Goal: Transaction & Acquisition: Purchase product/service

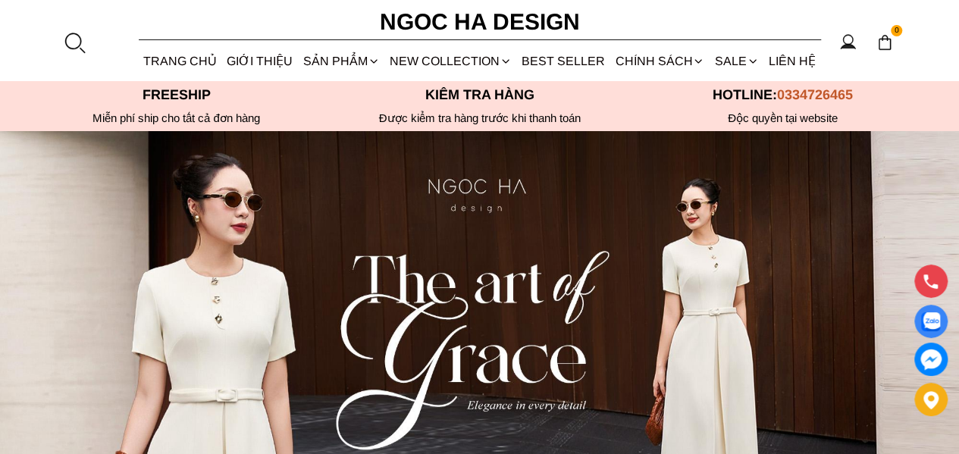
click at [74, 38] on div at bounding box center [74, 42] width 23 height 23
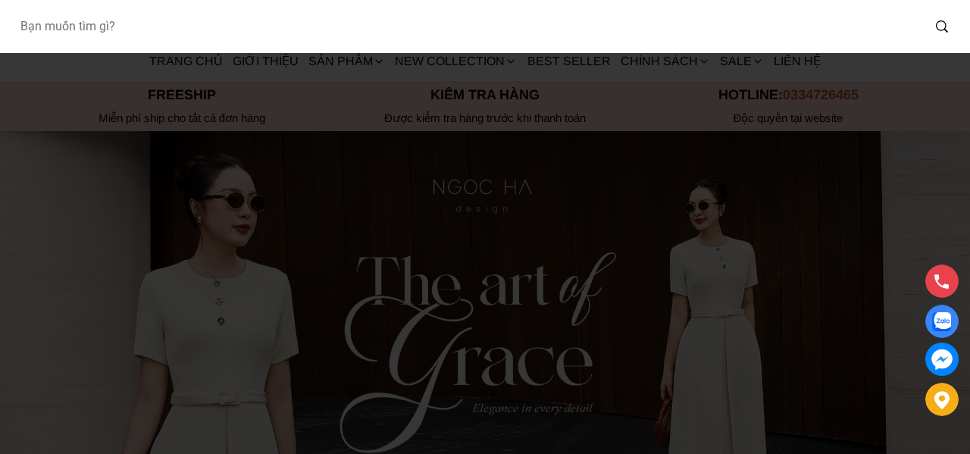
click at [88, 25] on input "Input search Bạn muốn tìm gì?" at bounding box center [465, 26] width 914 height 35
paste input "D727"
type input "D727"
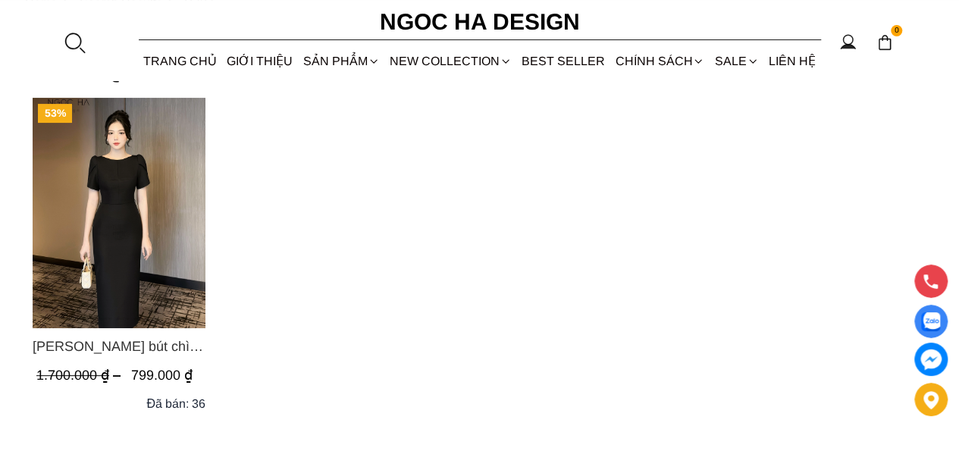
scroll to position [152, 0]
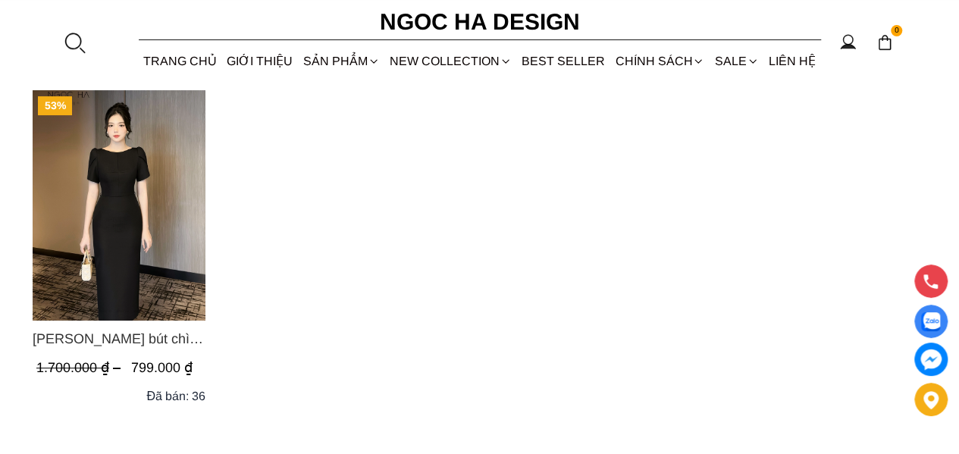
click at [93, 41] on section "D727 0 Trang chủ Giới thiệu Sản phẩm Áo Áo thun Áo sơ mi Áo Peplum Áo lụa Áo le…" at bounding box center [479, 40] width 959 height 81
click at [80, 40] on div at bounding box center [74, 42] width 23 height 23
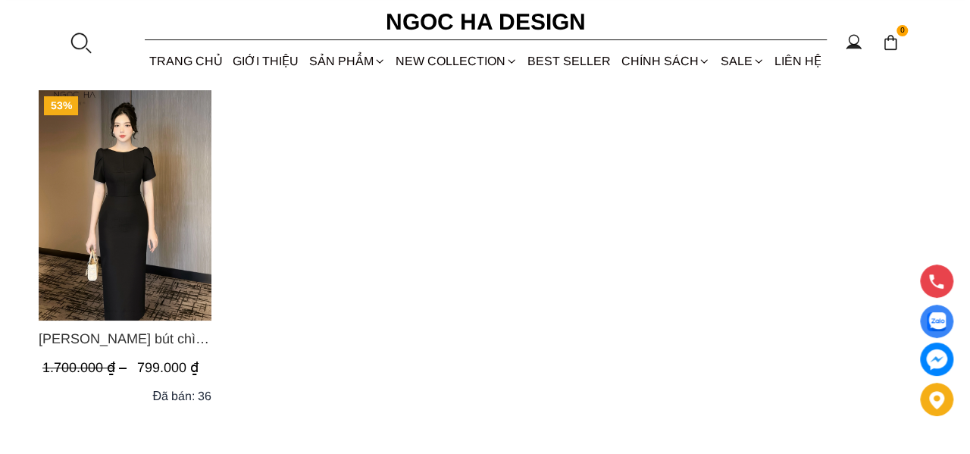
scroll to position [0, 0]
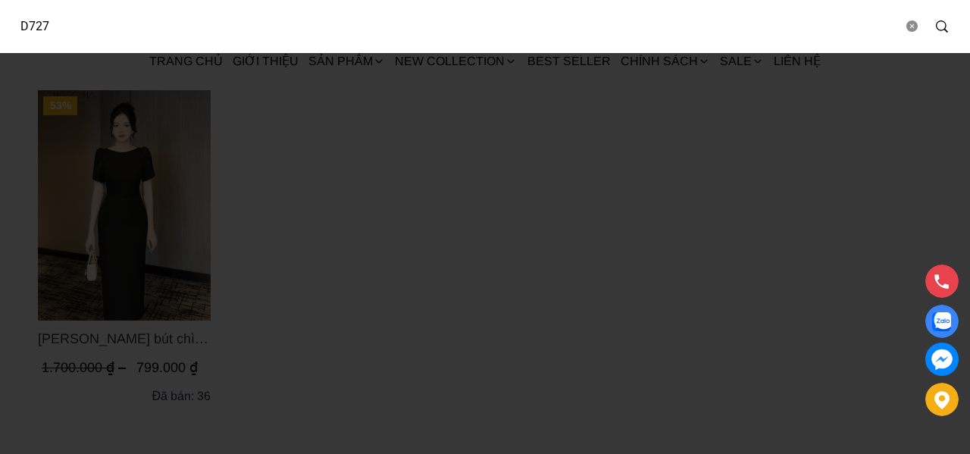
drag, startPoint x: 118, startPoint y: 22, endPoint x: 0, endPoint y: 45, distance: 120.4
click at [0, 45] on div "D727" at bounding box center [485, 26] width 970 height 53
paste input "961"
type input "D961"
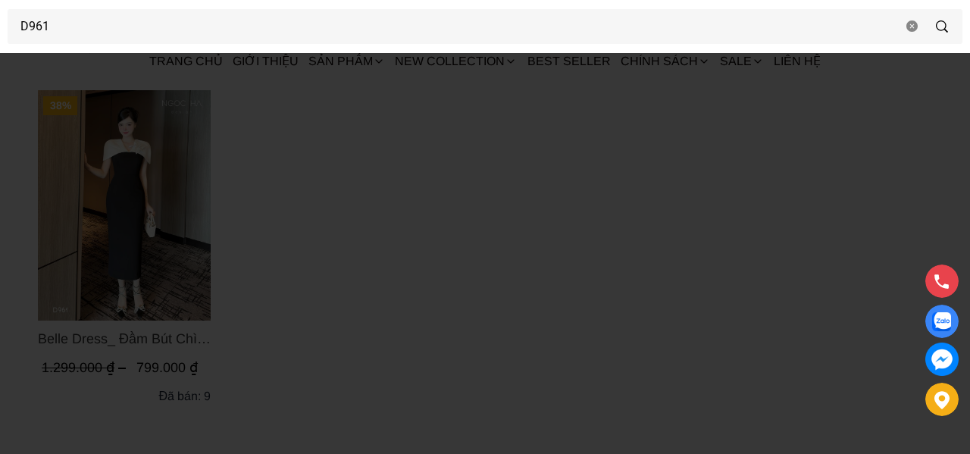
click at [404, 201] on div at bounding box center [485, 227] width 970 height 454
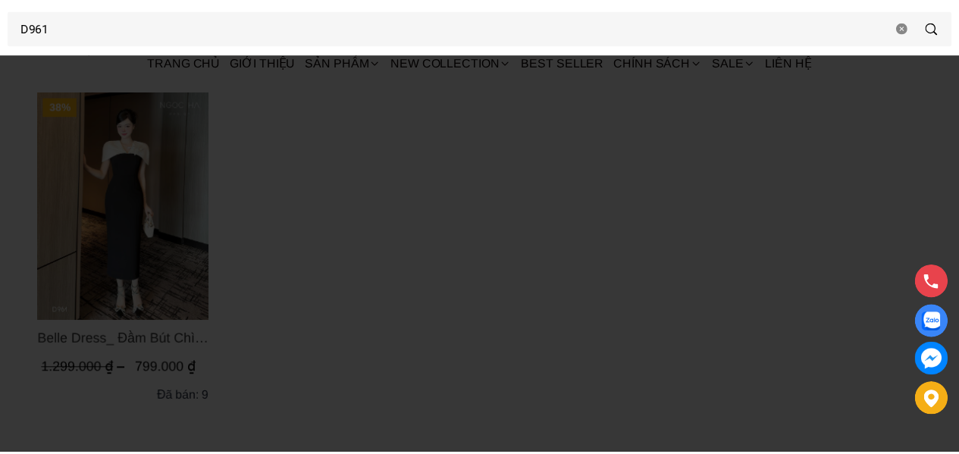
scroll to position [152, 0]
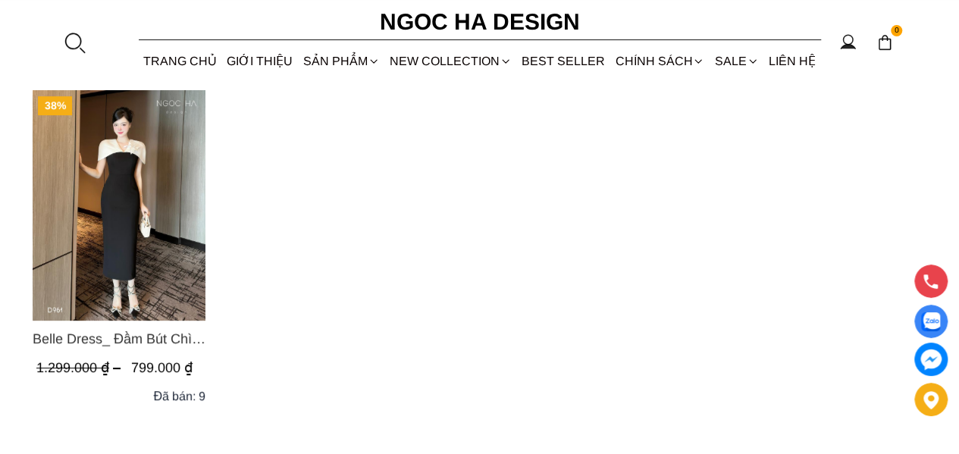
click at [76, 39] on div at bounding box center [74, 42] width 23 height 23
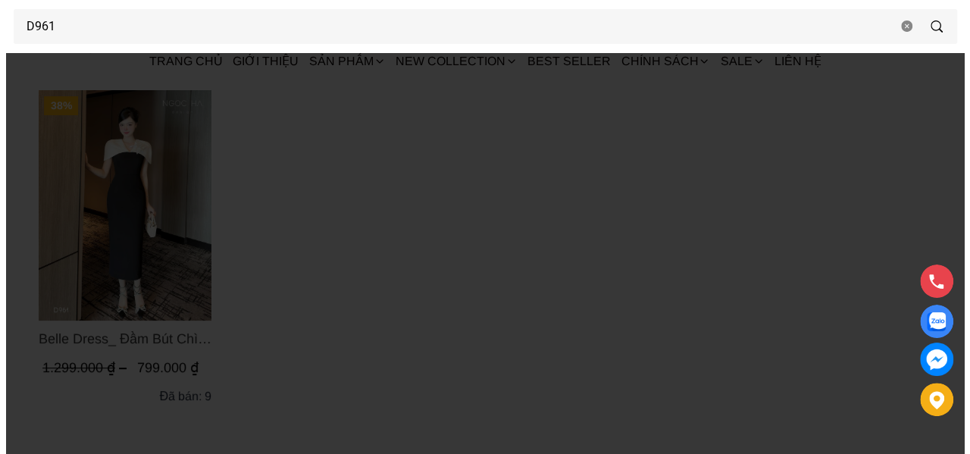
scroll to position [0, 0]
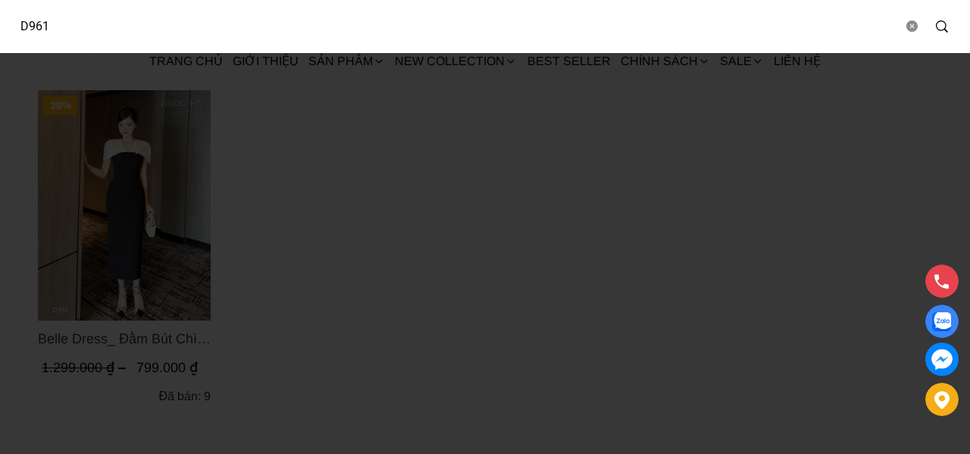
drag, startPoint x: 132, startPoint y: 33, endPoint x: 0, endPoint y: 42, distance: 132.1
click at [0, 42] on div "D961" at bounding box center [485, 26] width 970 height 53
paste input "1003"
type input "D1003"
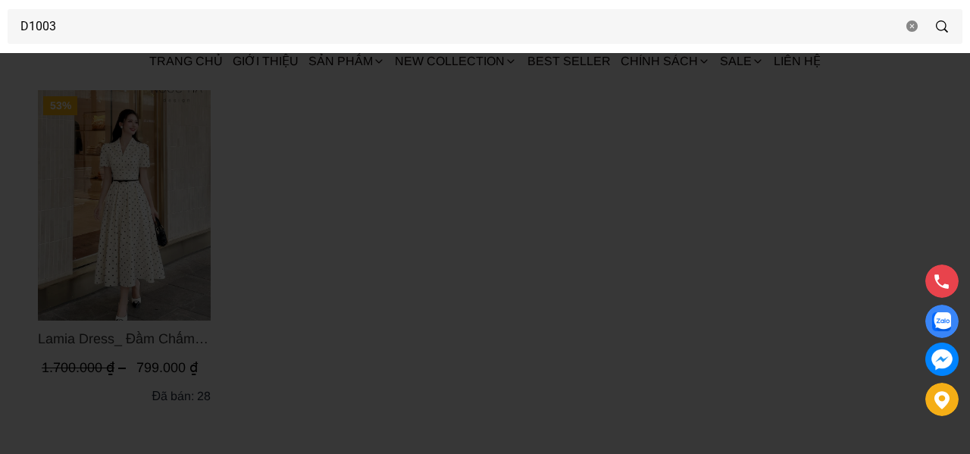
click at [347, 198] on div at bounding box center [485, 227] width 970 height 454
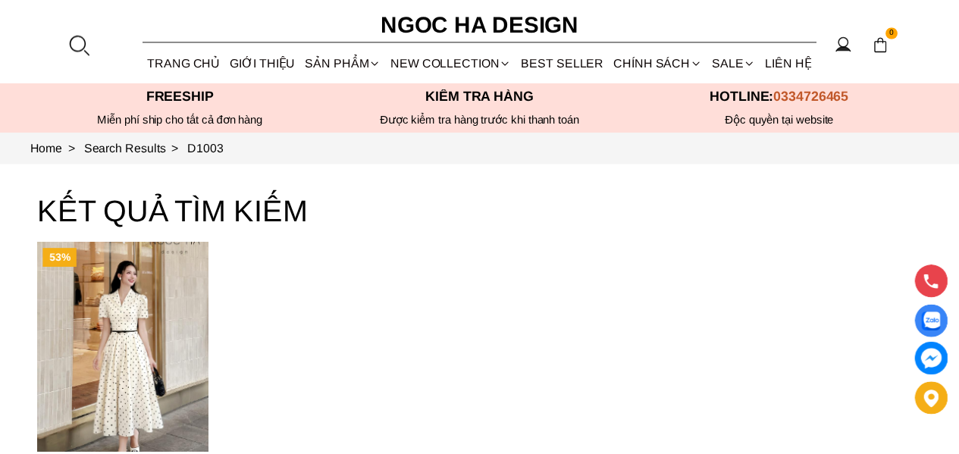
scroll to position [152, 0]
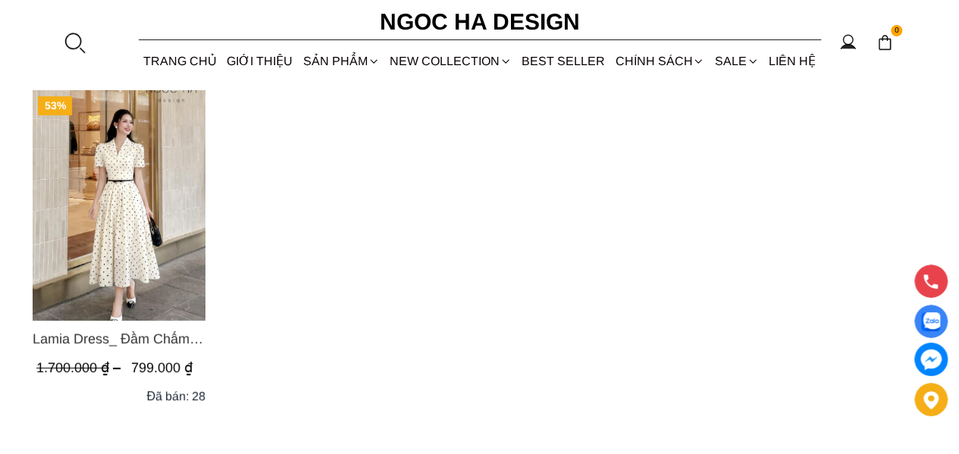
click at [85, 41] on div at bounding box center [74, 42] width 23 height 23
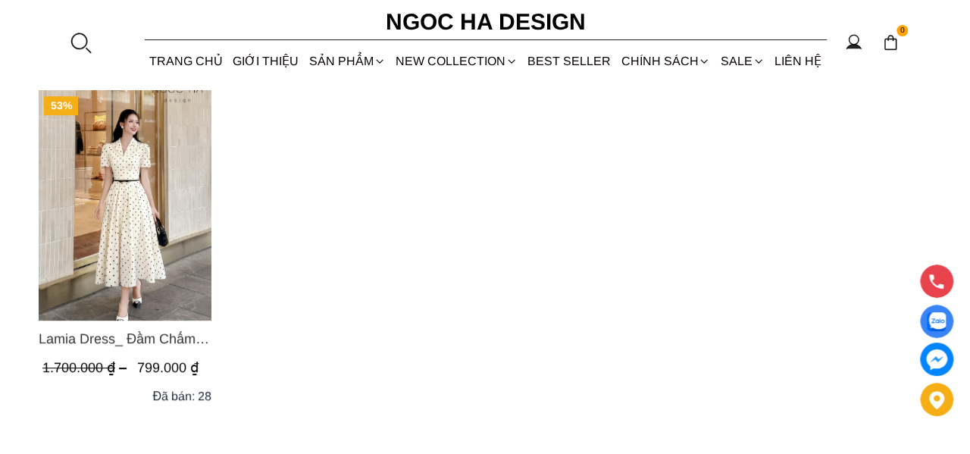
scroll to position [0, 0]
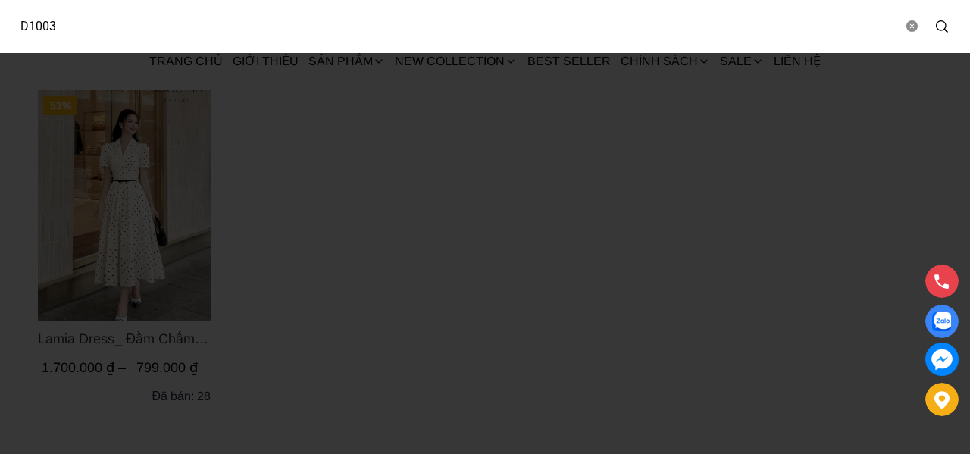
drag, startPoint x: 87, startPoint y: 30, endPoint x: 0, endPoint y: 28, distance: 87.2
click at [0, 23] on div "D1003" at bounding box center [485, 26] width 970 height 53
paste input "5"
type input "D1005"
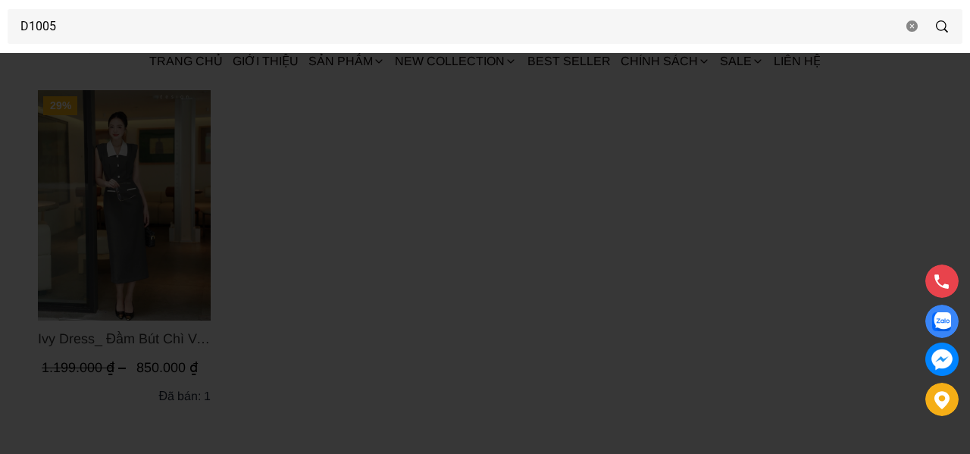
click at [344, 225] on div at bounding box center [485, 227] width 970 height 454
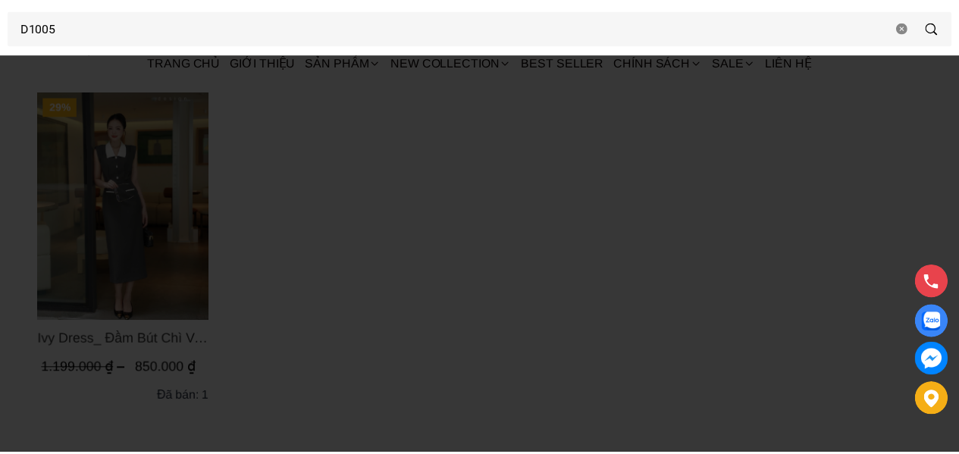
scroll to position [152, 0]
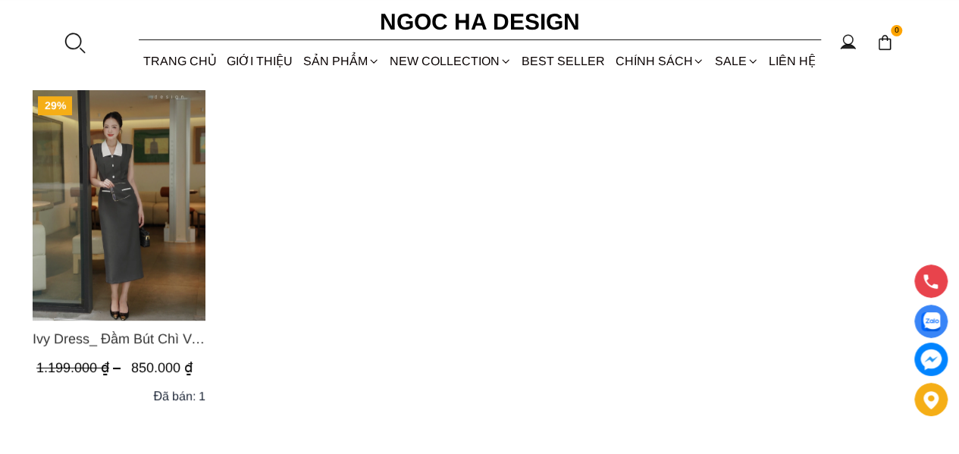
click at [72, 43] on div at bounding box center [74, 42] width 23 height 23
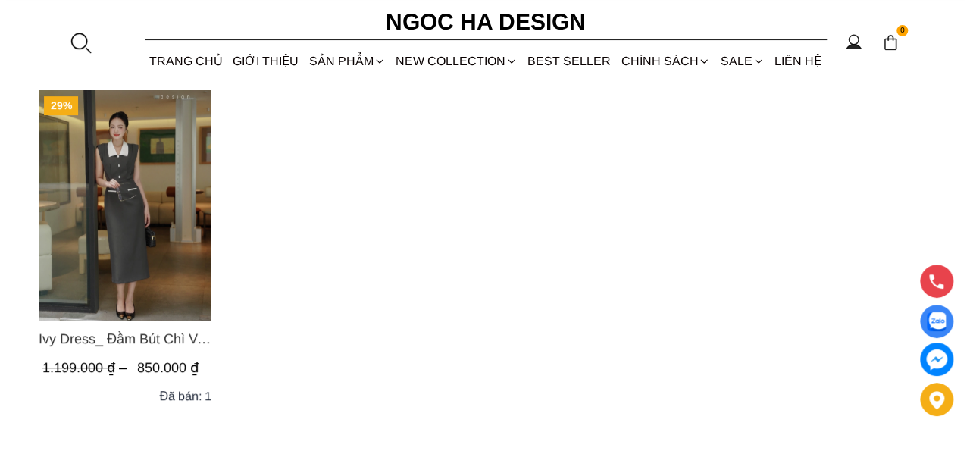
scroll to position [0, 0]
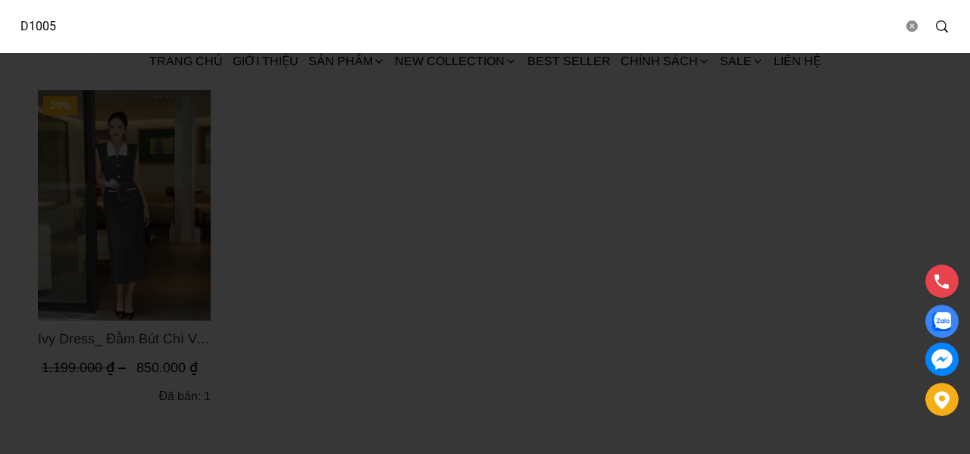
drag, startPoint x: 95, startPoint y: 31, endPoint x: 0, endPoint y: 35, distance: 95.6
click at [0, 35] on div "D1005" at bounding box center [485, 26] width 970 height 53
paste input "6"
type input "D1006"
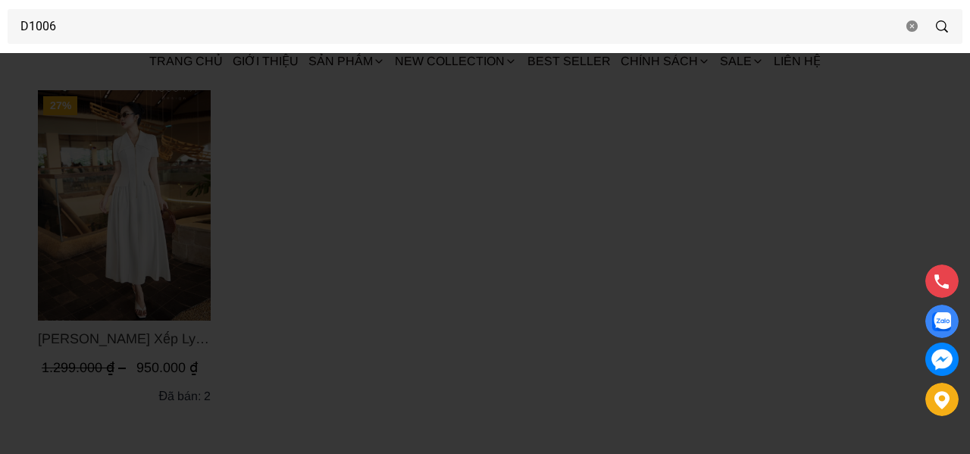
click at [357, 181] on div at bounding box center [485, 227] width 970 height 454
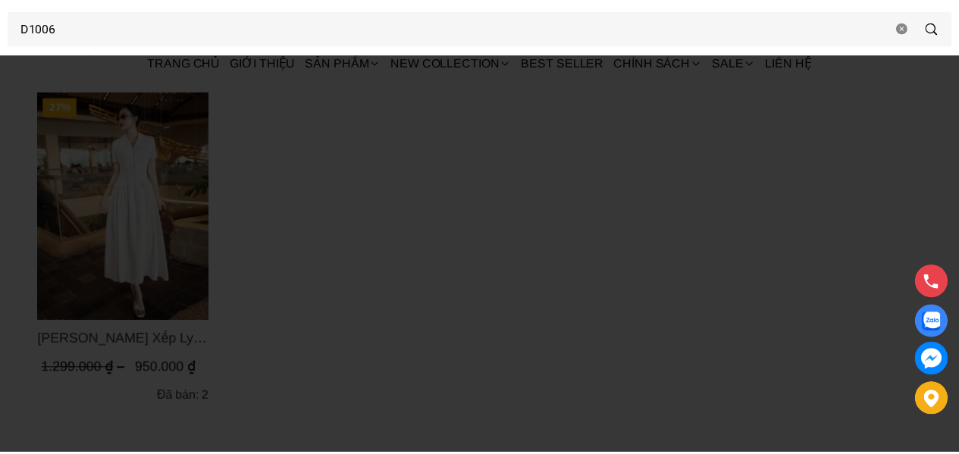
scroll to position [152, 0]
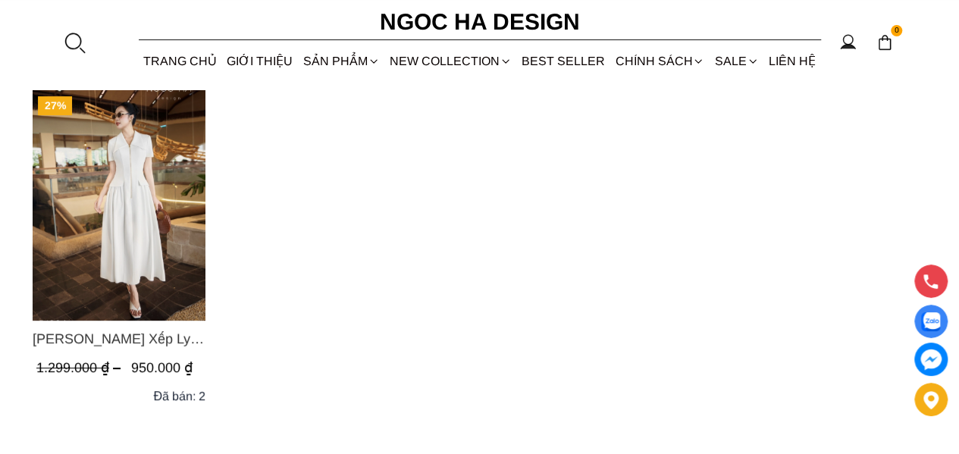
click at [86, 45] on section "D1006 0 Trang chủ Giới thiệu Sản phẩm Áo Áo thun Áo sơ mi Áo Peplum Áo lụa Áo l…" at bounding box center [479, 40] width 959 height 81
click at [78, 43] on div at bounding box center [74, 42] width 23 height 23
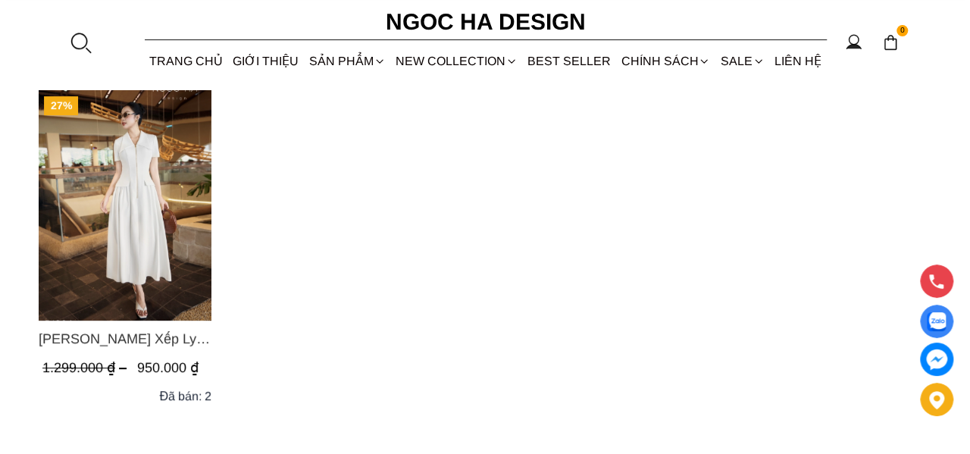
scroll to position [0, 0]
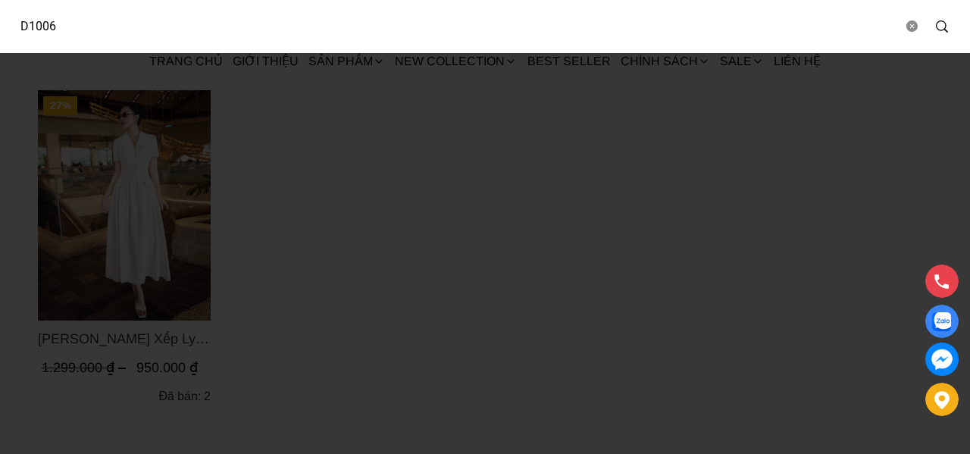
drag, startPoint x: 152, startPoint y: 32, endPoint x: 7, endPoint y: 39, distance: 145.7
click at [0, 67] on body "D1006 0 Trang chủ Giới thiệu Sản phẩm Áo Áo thun Áo sơ mi Áo Peplum Áo lụa Áo l…" at bounding box center [485, 387] width 970 height 1079
paste input "BJ139"
type input "BJ139"
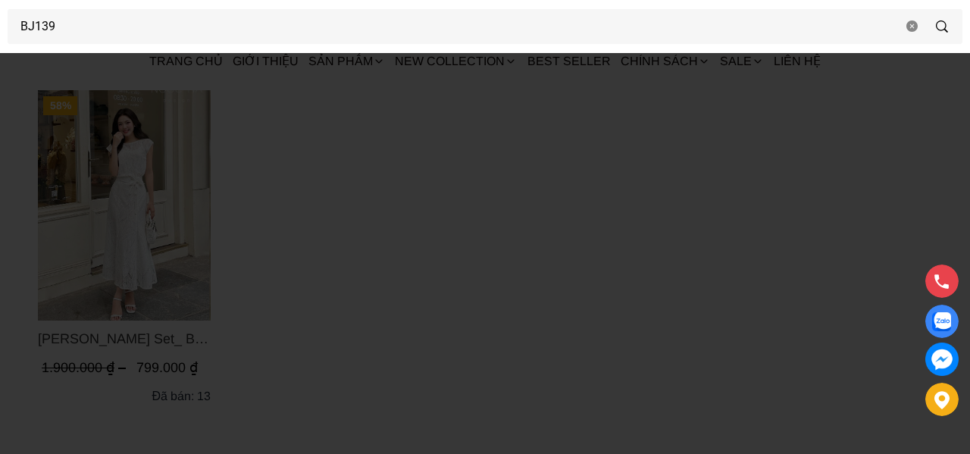
click at [397, 201] on div at bounding box center [485, 227] width 970 height 454
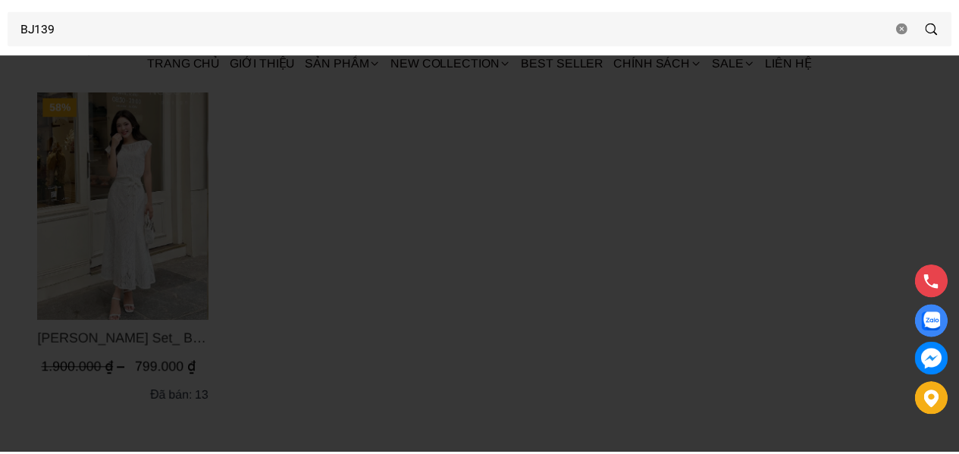
scroll to position [152, 0]
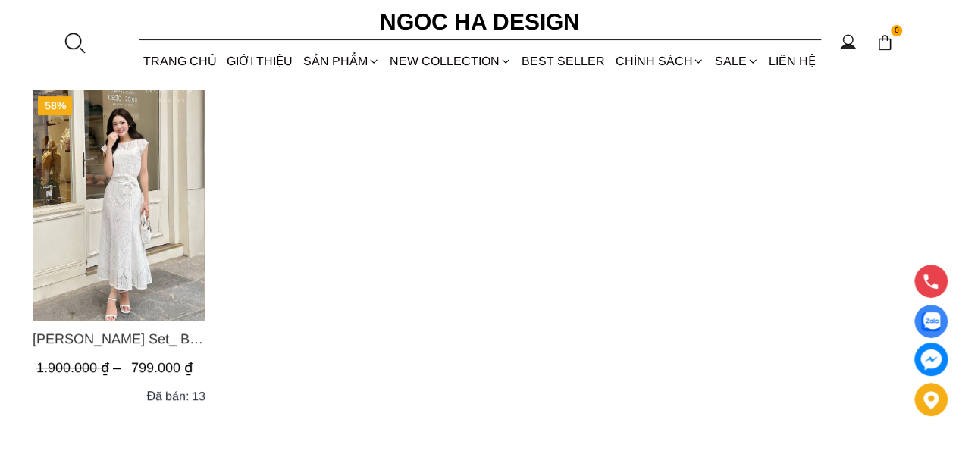
click at [73, 34] on div at bounding box center [74, 42] width 23 height 23
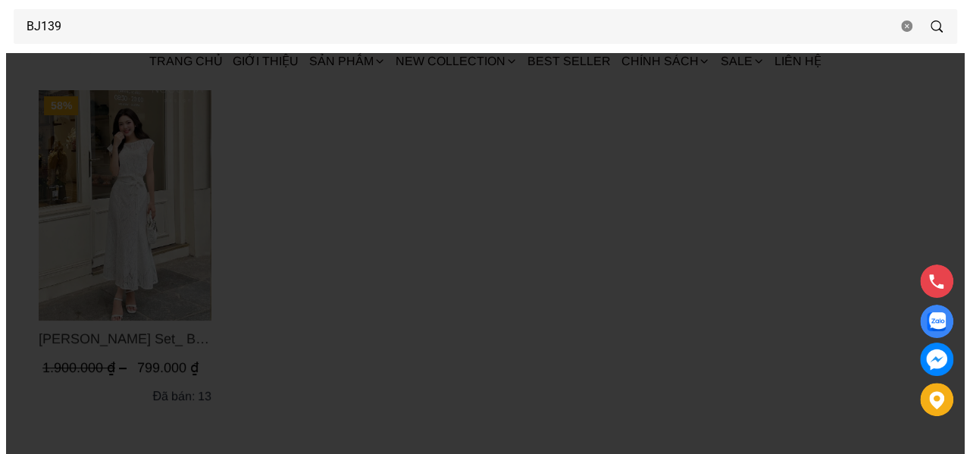
scroll to position [0, 0]
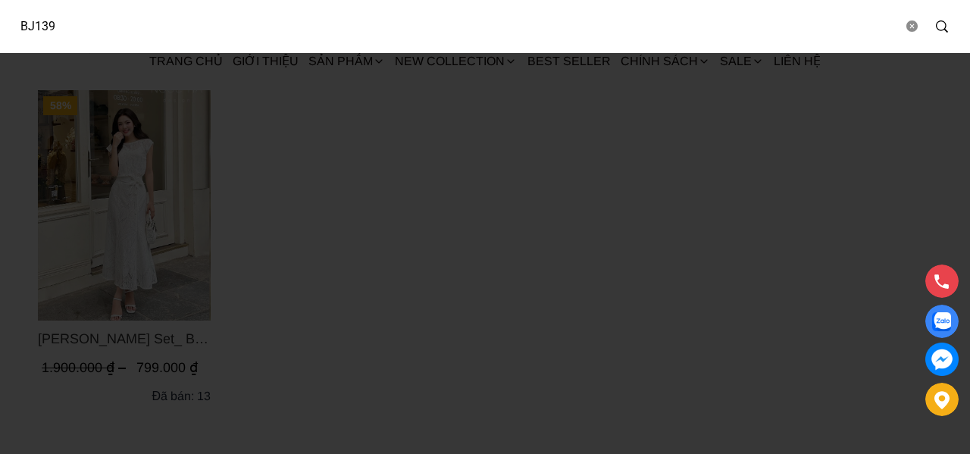
drag, startPoint x: 170, startPoint y: 29, endPoint x: 0, endPoint y: 38, distance: 170.0
click at [0, 39] on div "BJ139" at bounding box center [485, 26] width 970 height 53
paste input "43"
type input "BJ143"
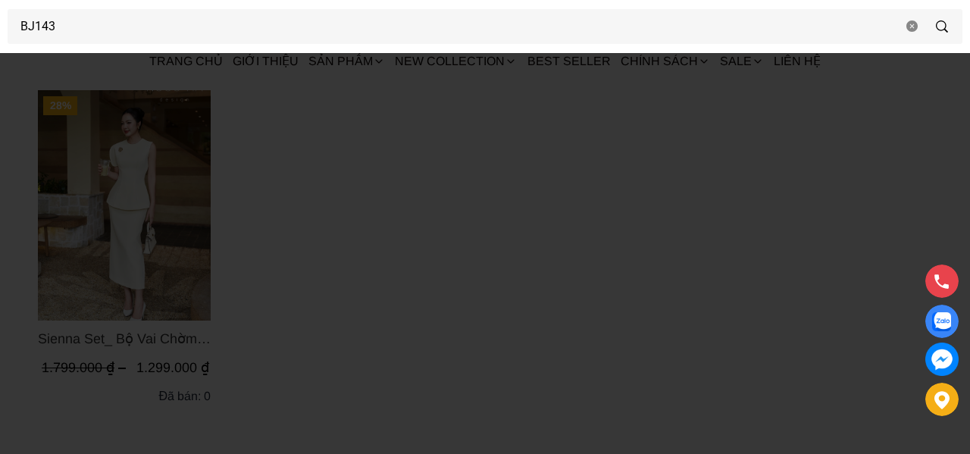
click at [449, 243] on div at bounding box center [485, 227] width 970 height 454
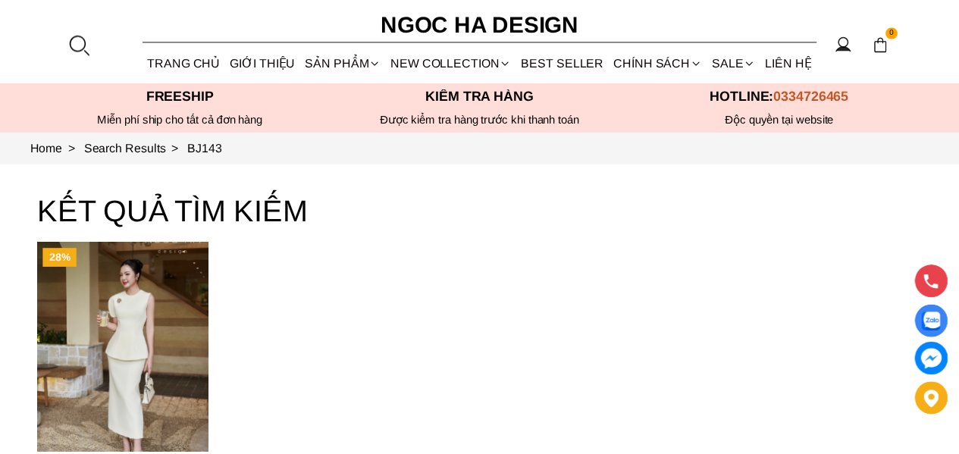
scroll to position [152, 0]
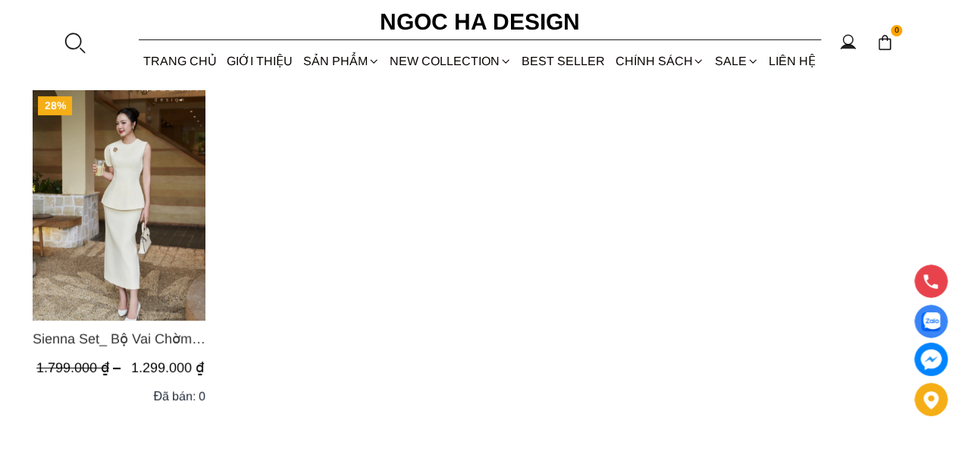
click at [72, 43] on div at bounding box center [74, 42] width 23 height 23
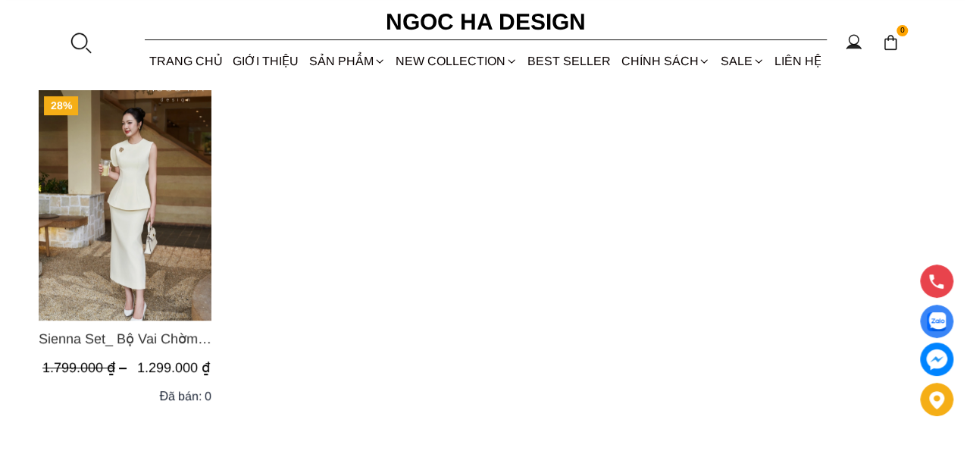
scroll to position [0, 0]
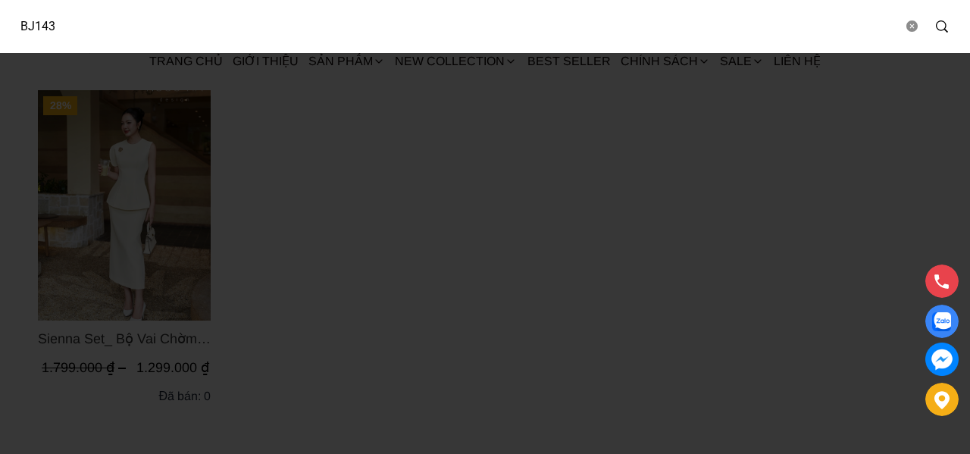
drag, startPoint x: 86, startPoint y: 20, endPoint x: 0, endPoint y: 36, distance: 87.9
click at [0, 36] on div "BJ143" at bounding box center [485, 26] width 970 height 53
paste input "4"
type input "BJ144"
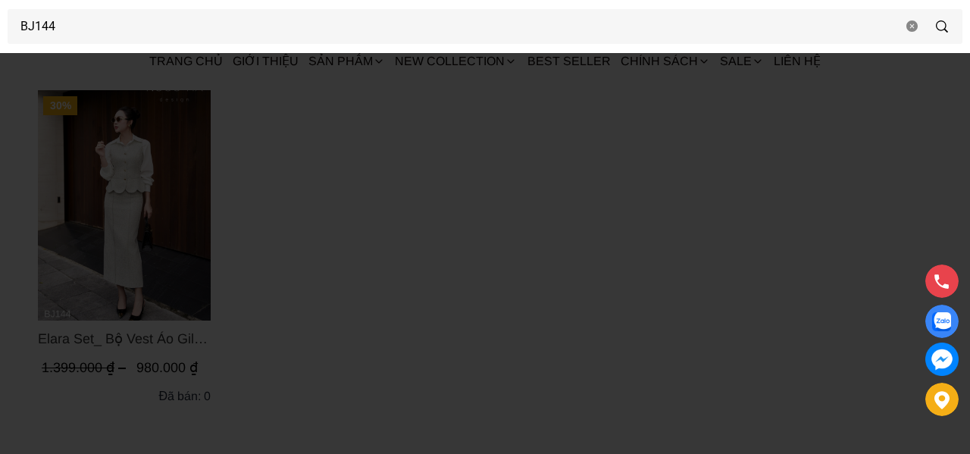
click at [355, 202] on div at bounding box center [485, 227] width 970 height 454
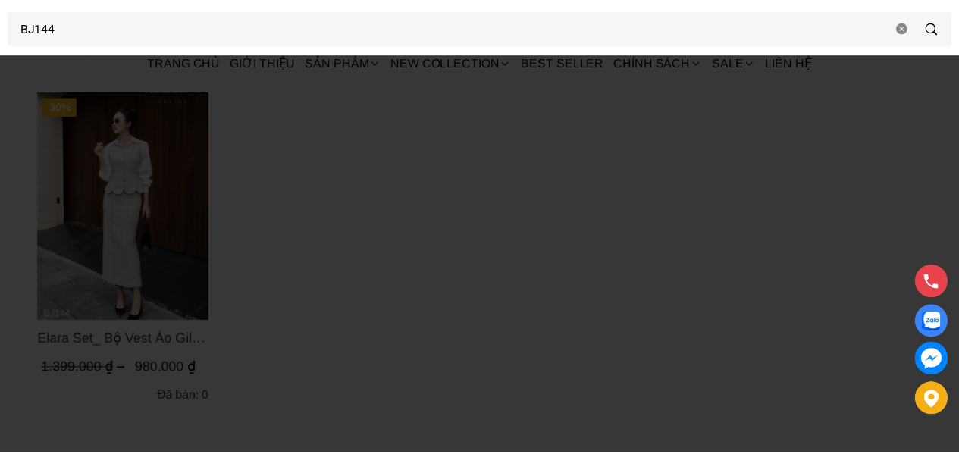
scroll to position [152, 0]
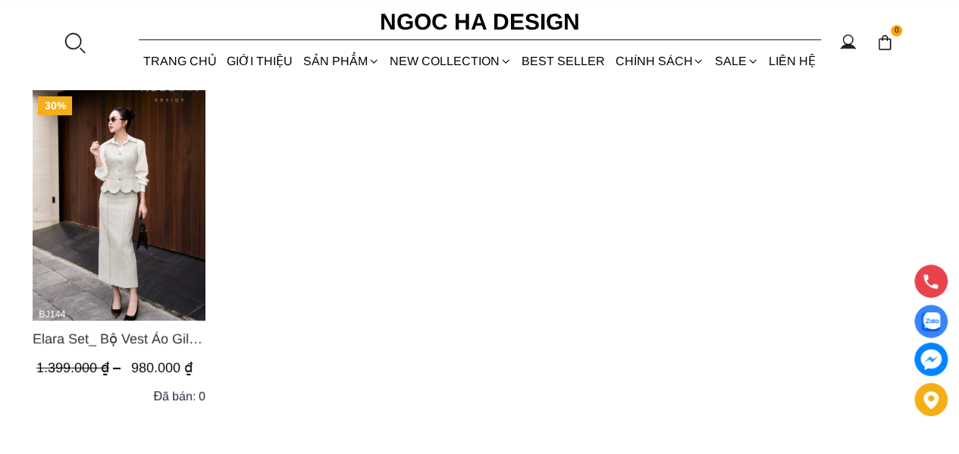
click at [0, 0] on link "Vest" at bounding box center [0, 0] width 0 height 0
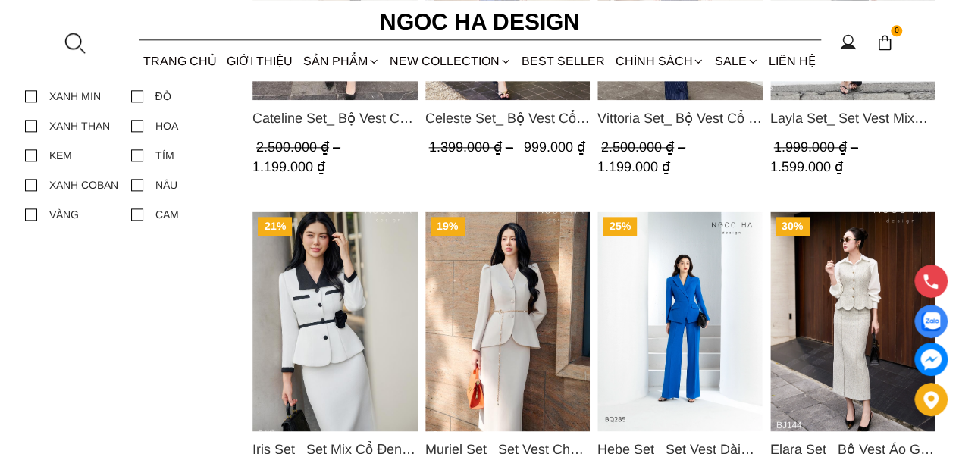
scroll to position [909, 0]
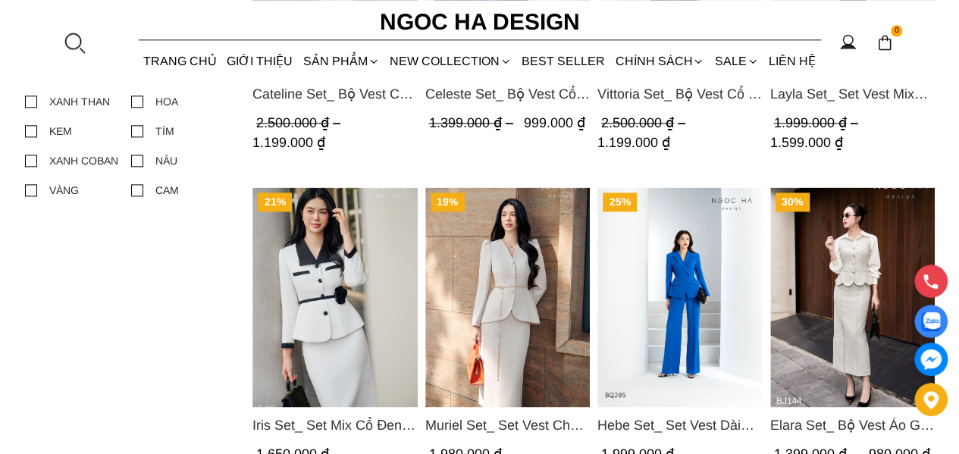
click at [77, 38] on div at bounding box center [74, 42] width 23 height 23
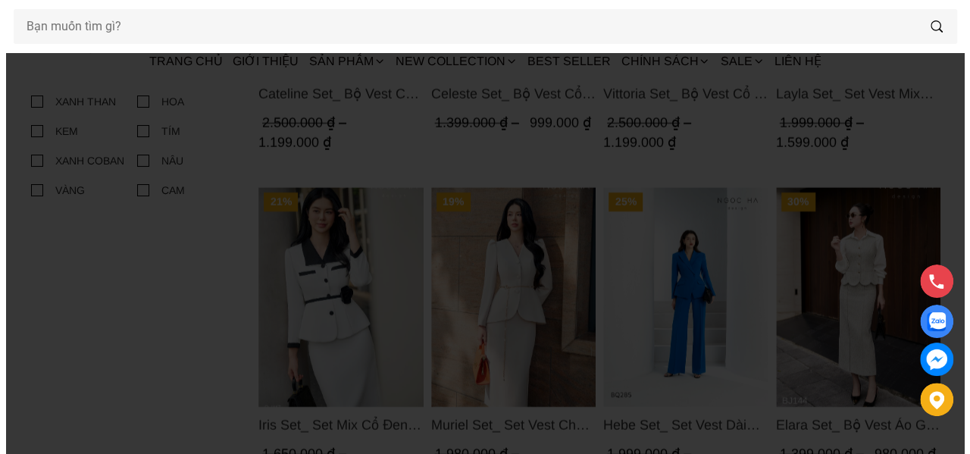
scroll to position [0, 0]
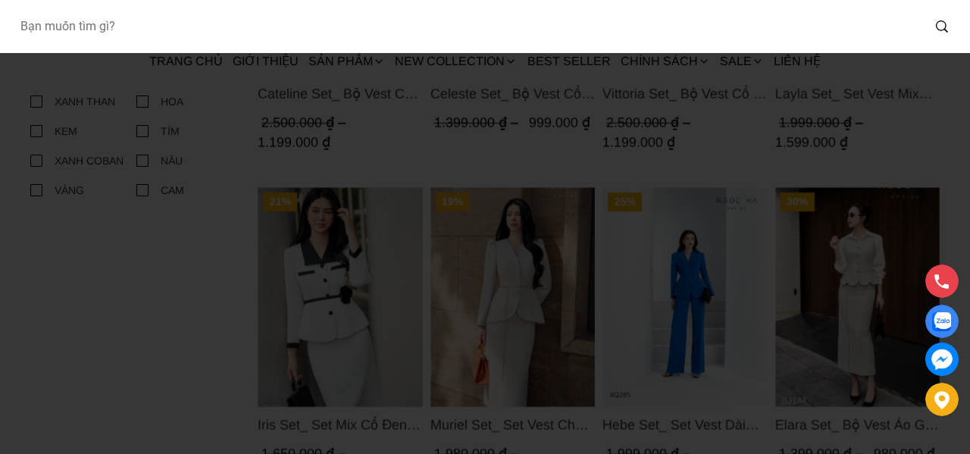
click at [121, 32] on input "Input search Bạn muốn tìm gì?" at bounding box center [465, 26] width 914 height 35
paste input "BJ139"
type input "BJ139"
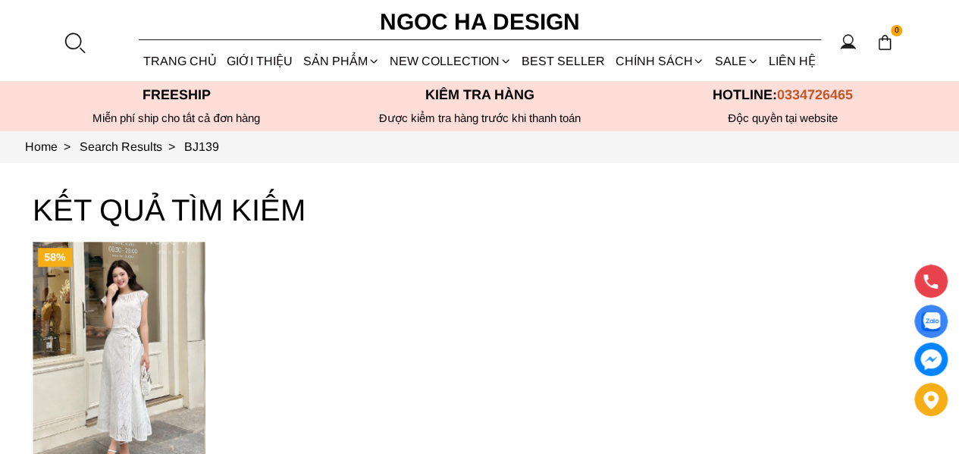
click at [72, 39] on div at bounding box center [74, 42] width 23 height 23
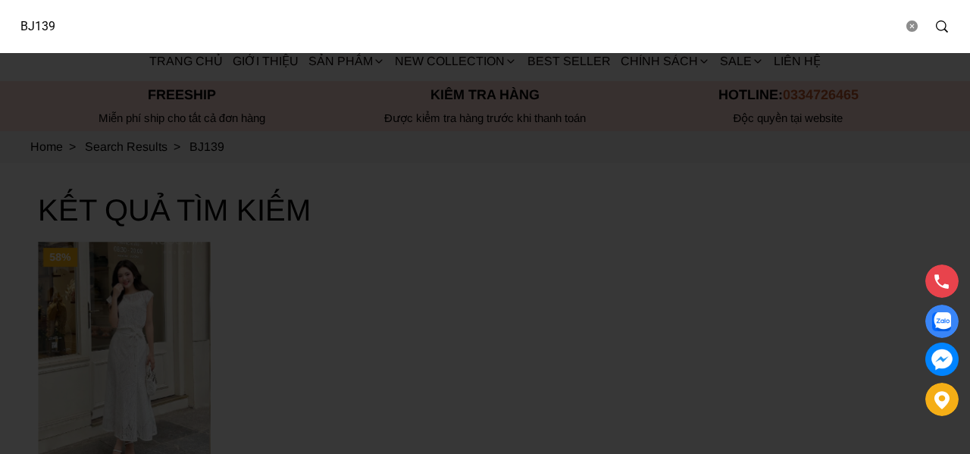
paste input "41"
drag, startPoint x: 77, startPoint y: 27, endPoint x: 0, endPoint y: 30, distance: 77.4
click at [0, 30] on div "BJ139" at bounding box center [485, 26] width 970 height 53
type input "BJ141"
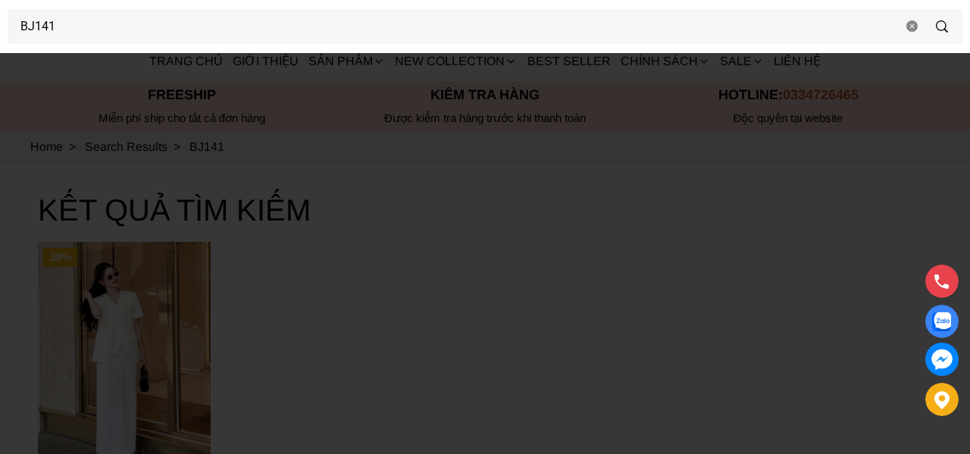
click at [396, 287] on div at bounding box center [485, 227] width 970 height 454
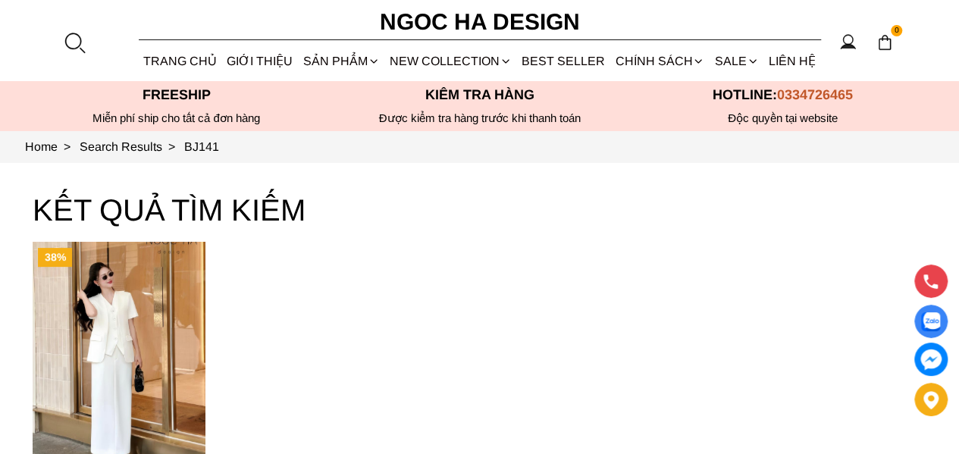
click at [0, 0] on link "Set Bộ" at bounding box center [0, 0] width 0 height 0
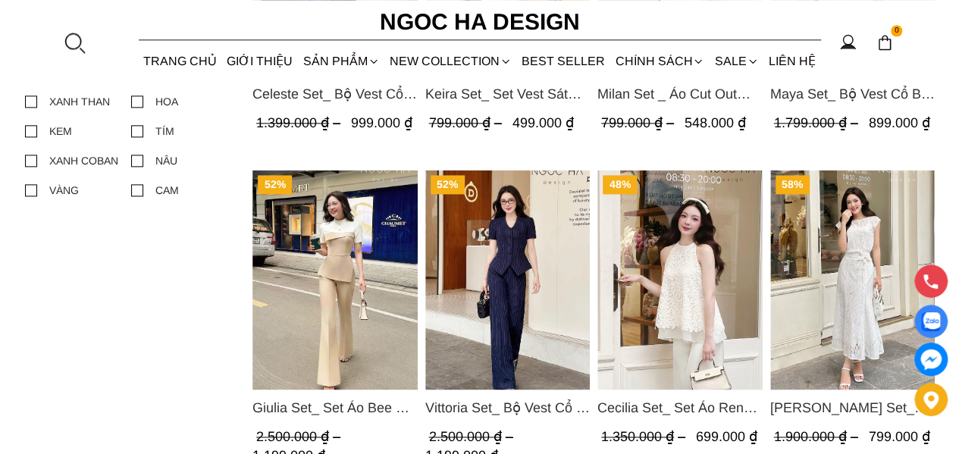
scroll to position [1061, 0]
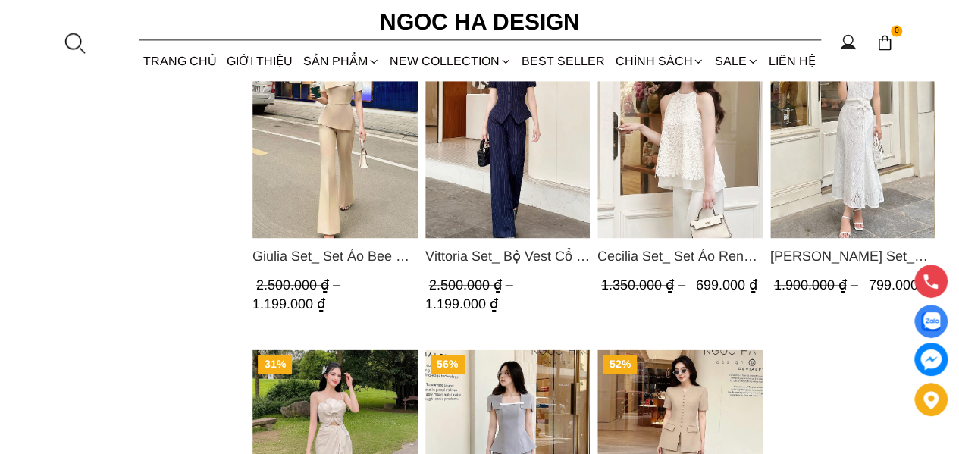
click at [79, 43] on div at bounding box center [74, 42] width 23 height 23
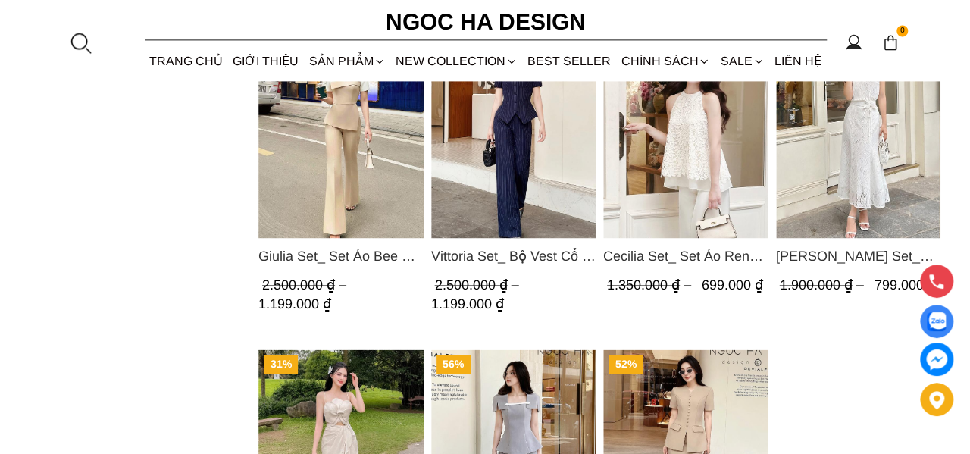
scroll to position [0, 0]
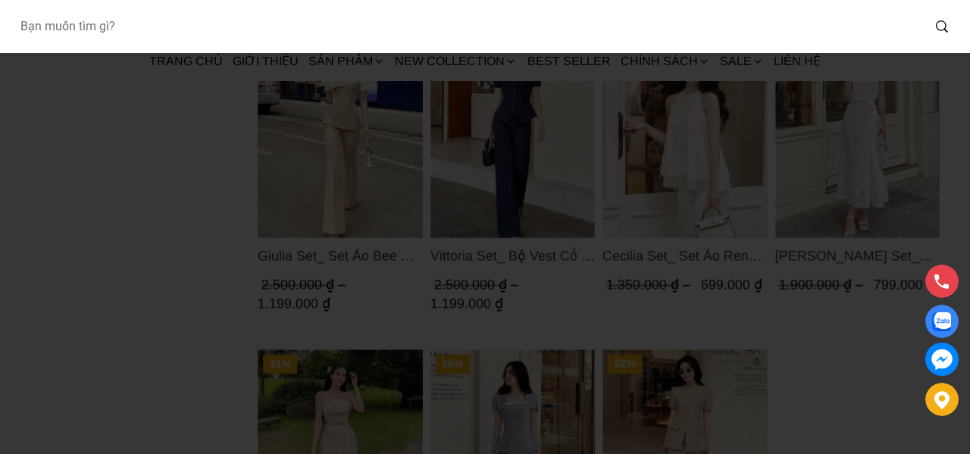
click at [177, 27] on input "Input search Bạn muốn tìm gì?" at bounding box center [465, 26] width 914 height 35
paste input "BJ111"
type input "BJ111"
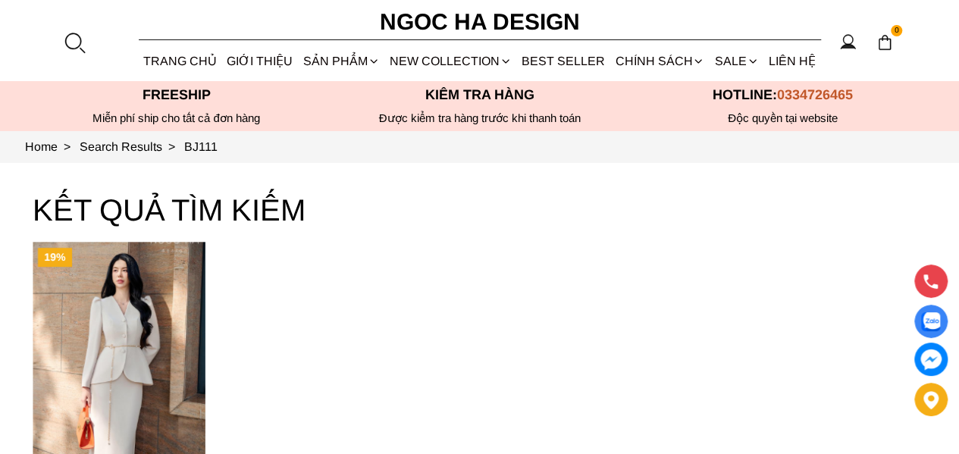
click at [64, 37] on div at bounding box center [74, 42] width 23 height 23
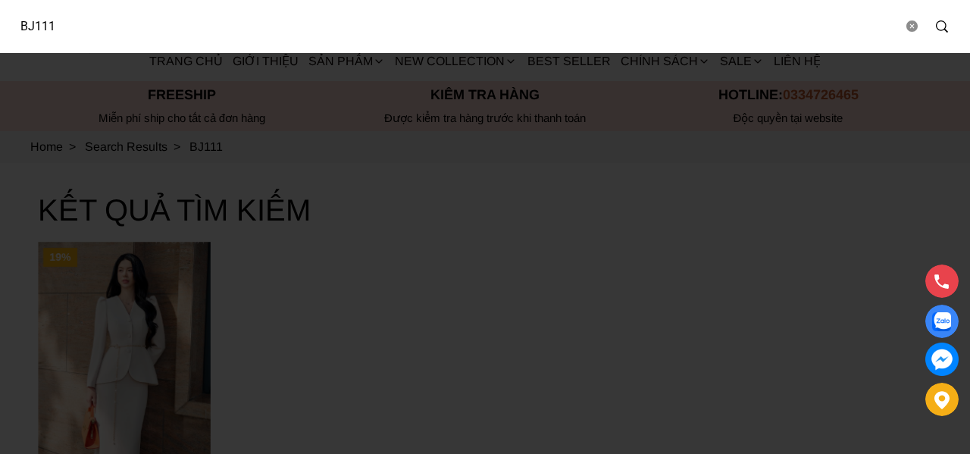
drag, startPoint x: 97, startPoint y: 26, endPoint x: 0, endPoint y: 45, distance: 99.0
click at [0, 45] on div "BJ111" at bounding box center [485, 26] width 970 height 53
type input "a956"
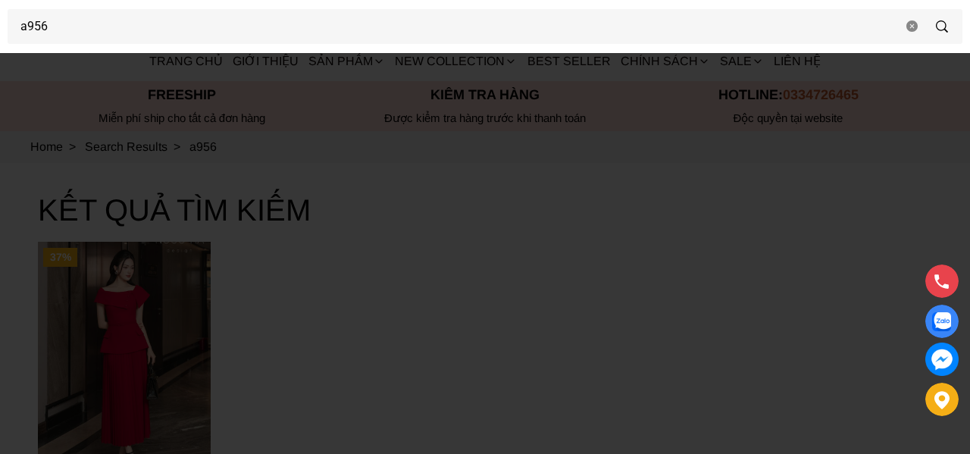
click at [453, 385] on div at bounding box center [485, 227] width 970 height 454
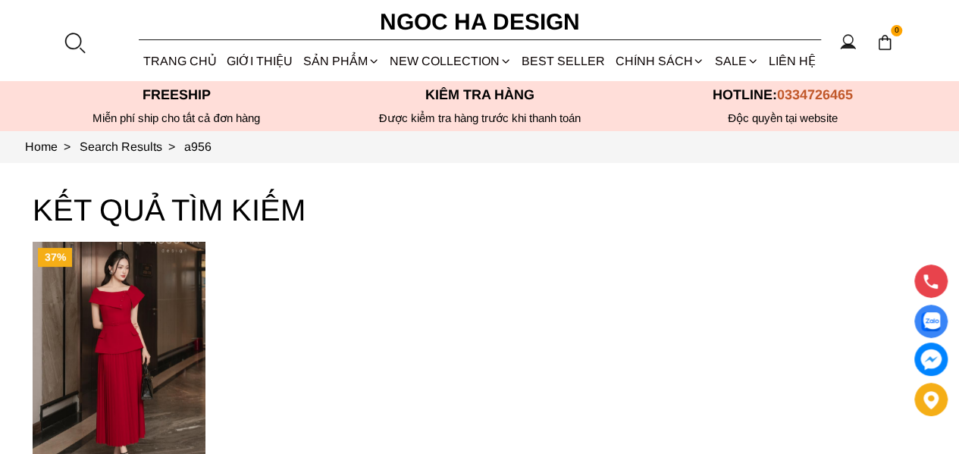
click at [220, 327] on div "37% Joylie Set_ Set Áo Peplum Vai Lệch, Chân Váy Dập Ly Màu Đỏ A956, CV120 950.…" at bounding box center [480, 403] width 894 height 323
click at [87, 322] on img "Product image - Joylie Set_ Set Áo Peplum Vai Lệch, Chân Váy Dập Ly Màu Đỏ A956…" at bounding box center [119, 357] width 173 height 230
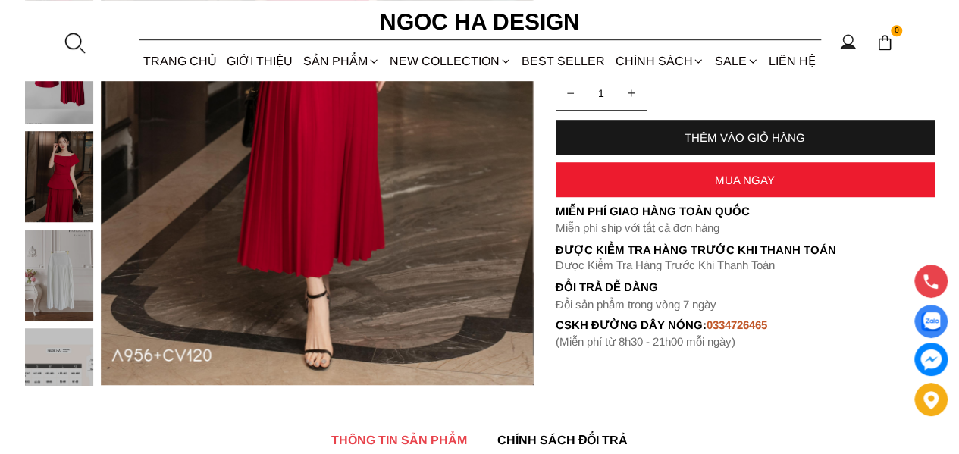
scroll to position [455, 0]
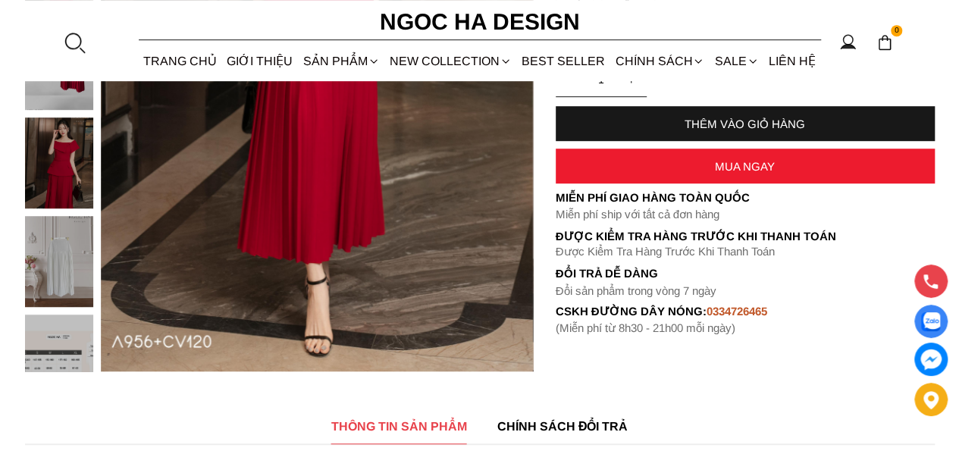
click at [37, 246] on img at bounding box center [59, 261] width 68 height 91
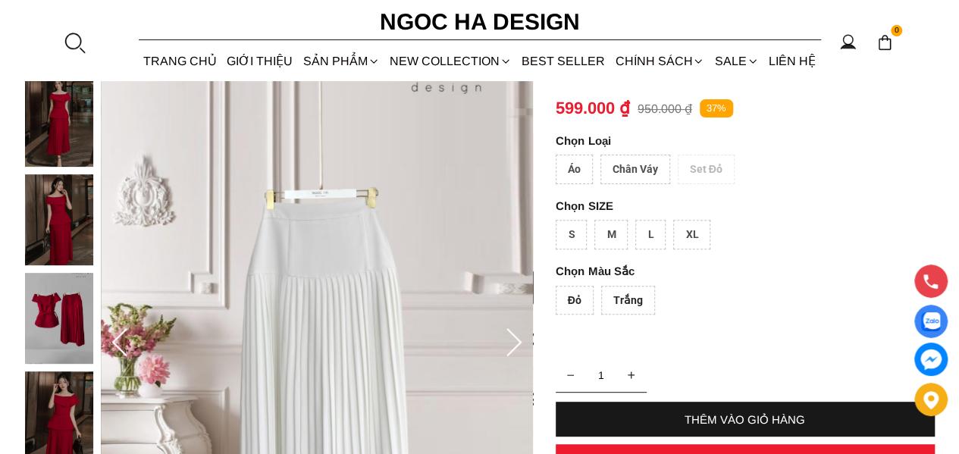
scroll to position [76, 0]
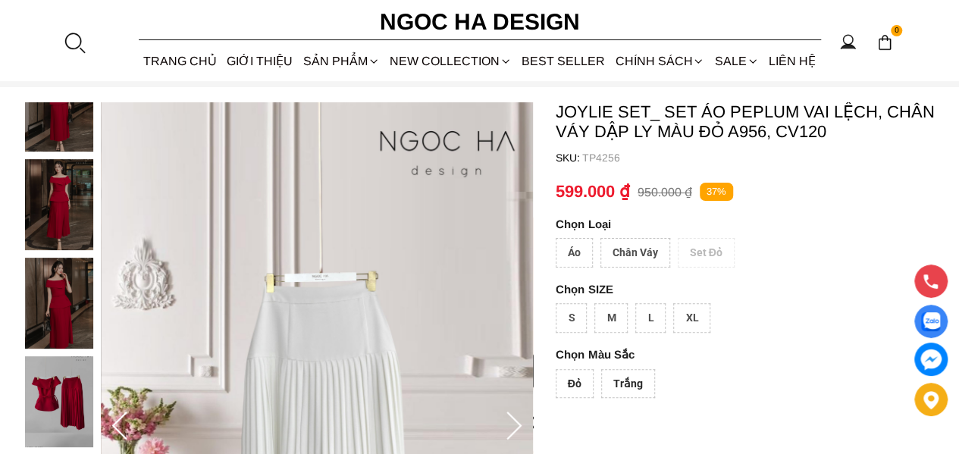
click at [571, 249] on div "Áo" at bounding box center [574, 253] width 37 height 30
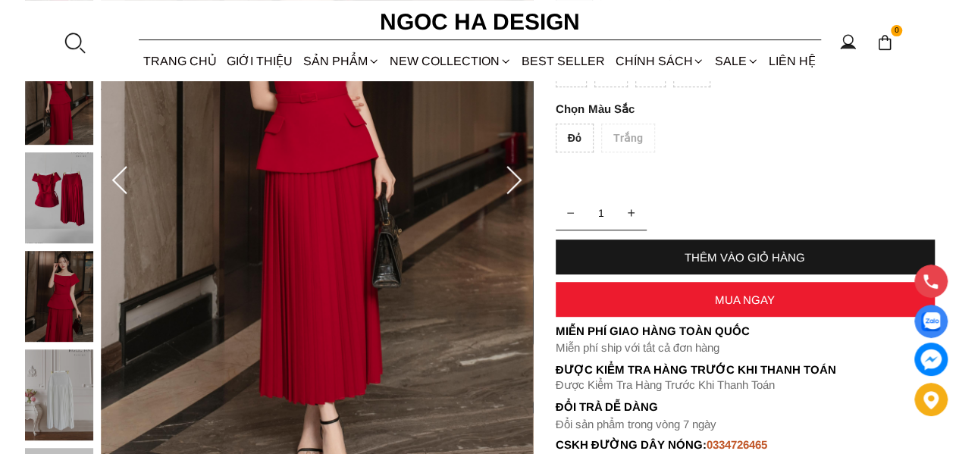
scroll to position [152, 0]
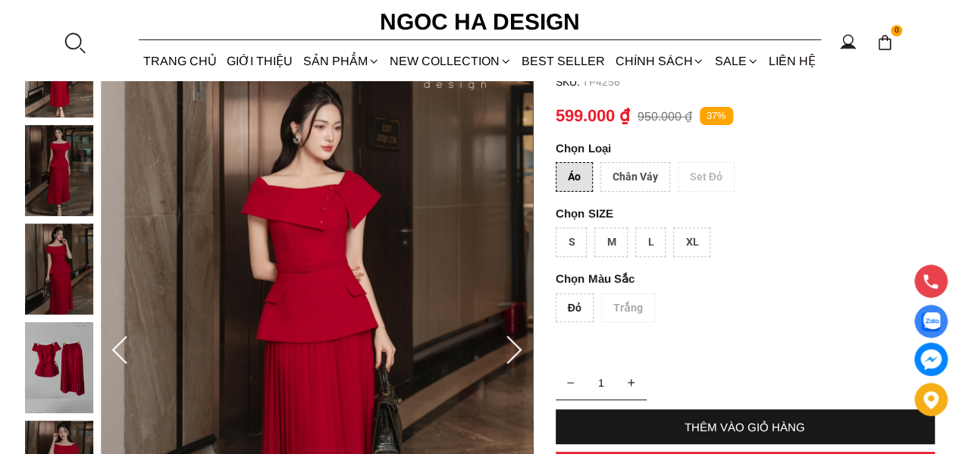
click at [631, 177] on div "Chân Váy" at bounding box center [635, 177] width 70 height 30
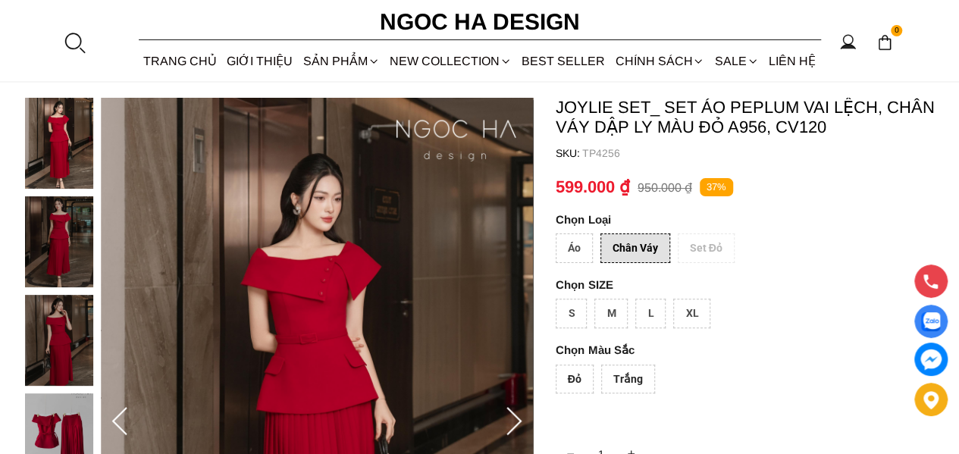
scroll to position [0, 0]
